Goal: Check status: Check status

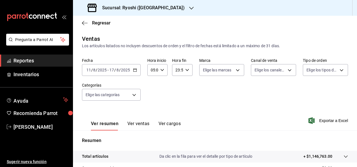
scroll to position [102, 0]
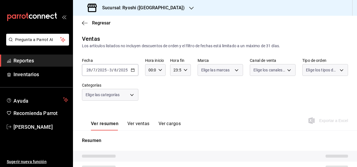
type input "05:00"
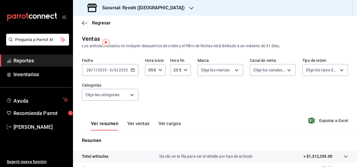
click at [121, 10] on h3 "Sucursal: Ryoshi ([GEOGRAPHIC_DATA])" at bounding box center [141, 7] width 87 height 7
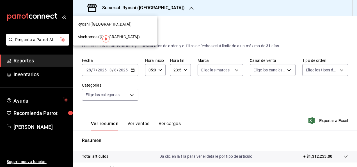
click at [129, 38] on div "Mochomos (Cancun)" at bounding box center [115, 37] width 75 height 6
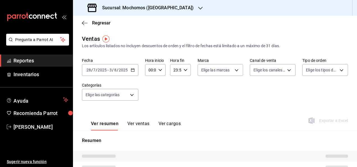
type input "05:00"
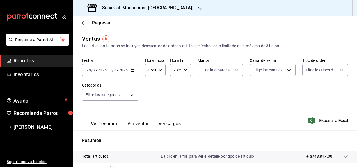
click at [135, 72] on div "2025-07-28 28 / 7 / 2025 - 2025-08-03 3 / 8 / 2025" at bounding box center [110, 70] width 56 height 12
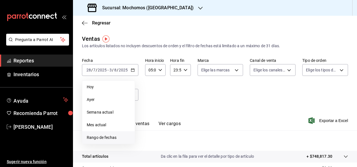
click at [114, 139] on span "Rango de fechas" at bounding box center [109, 138] width 44 height 6
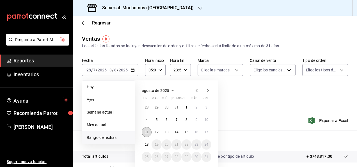
click at [148, 132] on abbr "11" at bounding box center [147, 132] width 4 height 4
click at [149, 143] on button "18" at bounding box center [147, 144] width 10 height 10
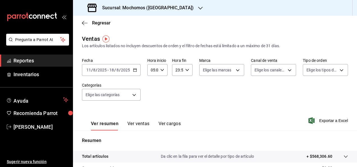
click at [198, 7] on icon "button" at bounding box center [200, 8] width 4 height 4
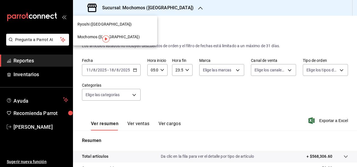
click at [112, 22] on div "Ryoshi (Cancun)" at bounding box center [115, 24] width 75 height 6
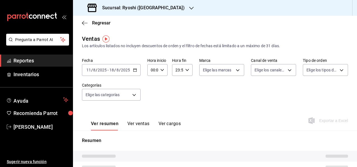
type input "05:00"
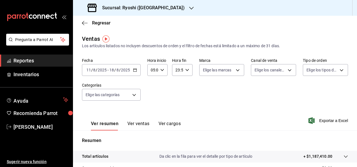
click at [137, 70] on div "2025-08-11 11 / 8 / 2025 - 2025-08-18 18 / 8 / 2025" at bounding box center [111, 70] width 59 height 12
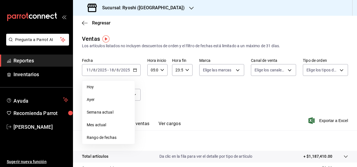
click at [107, 136] on span "Rango de fechas" at bounding box center [109, 138] width 44 height 6
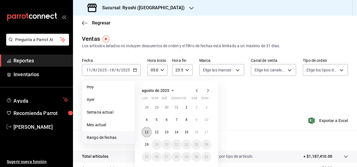
click at [147, 133] on abbr "11" at bounding box center [147, 132] width 4 height 4
click at [147, 143] on abbr "18" at bounding box center [147, 144] width 4 height 4
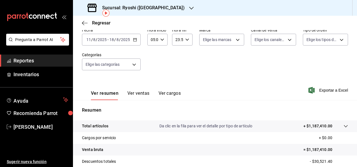
scroll to position [24, 0]
